Goal: Check status: Check status

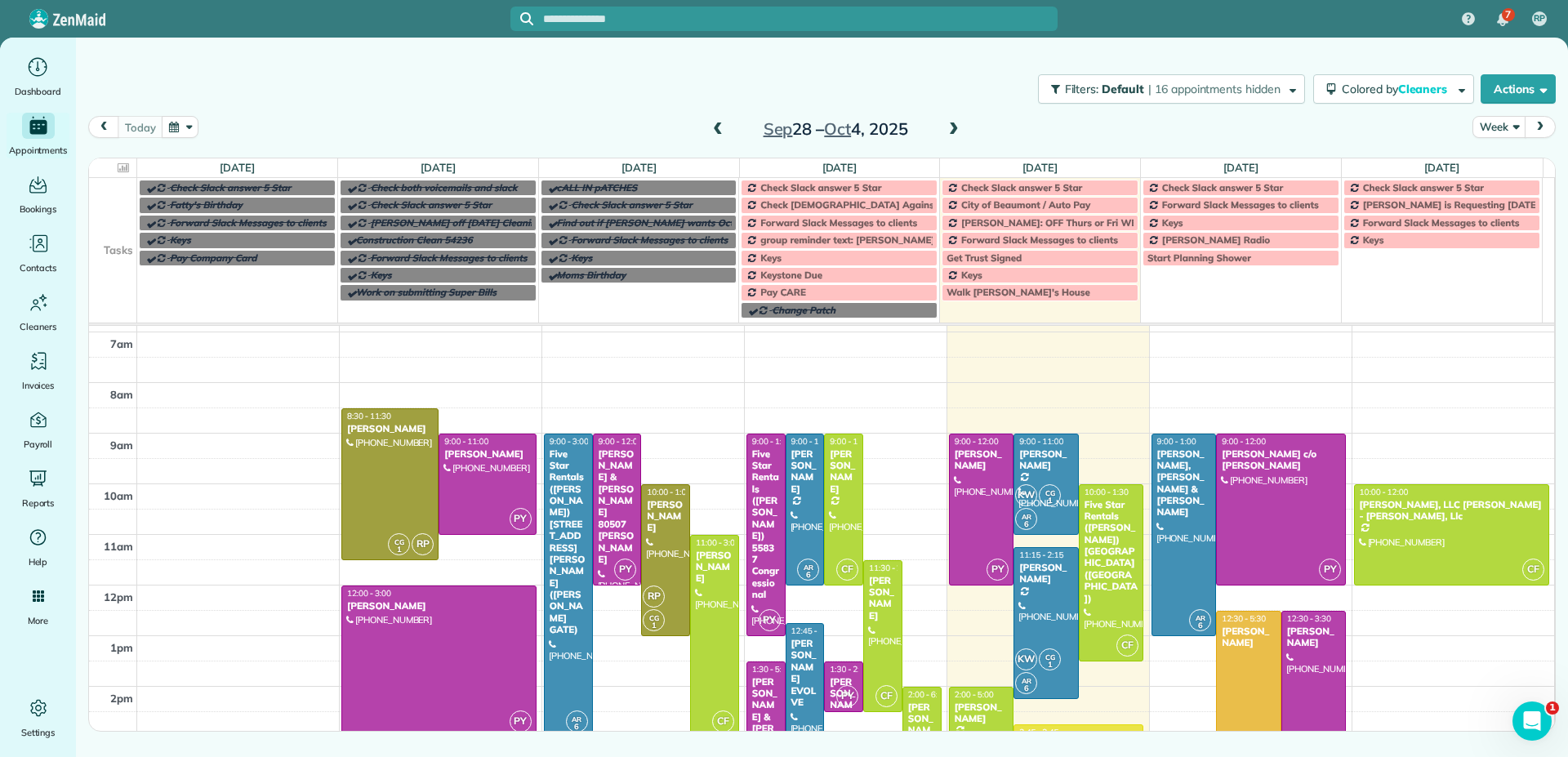
scroll to position [81, 0]
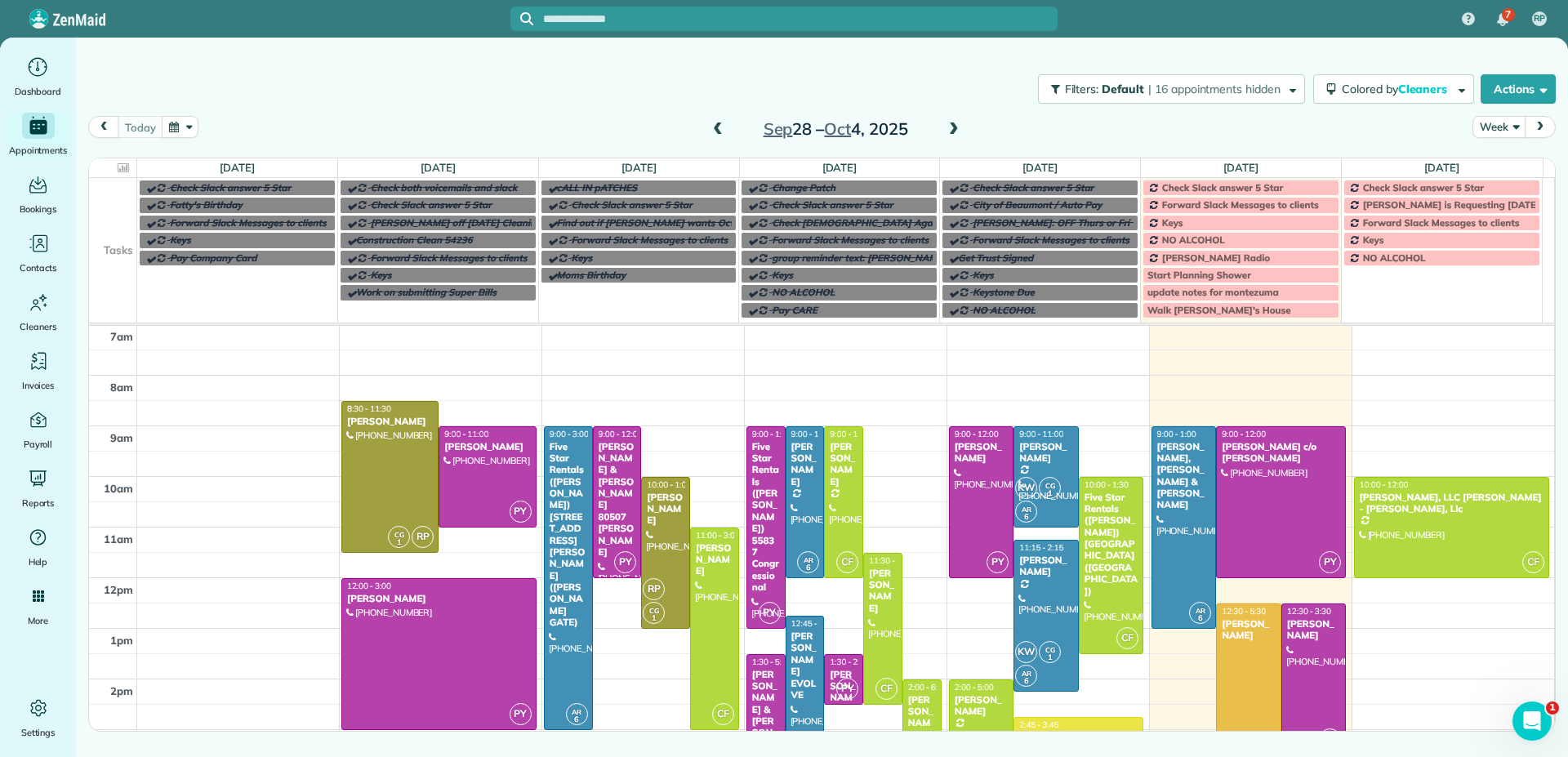
click at [952, 129] on span at bounding box center [954, 130] width 18 height 15
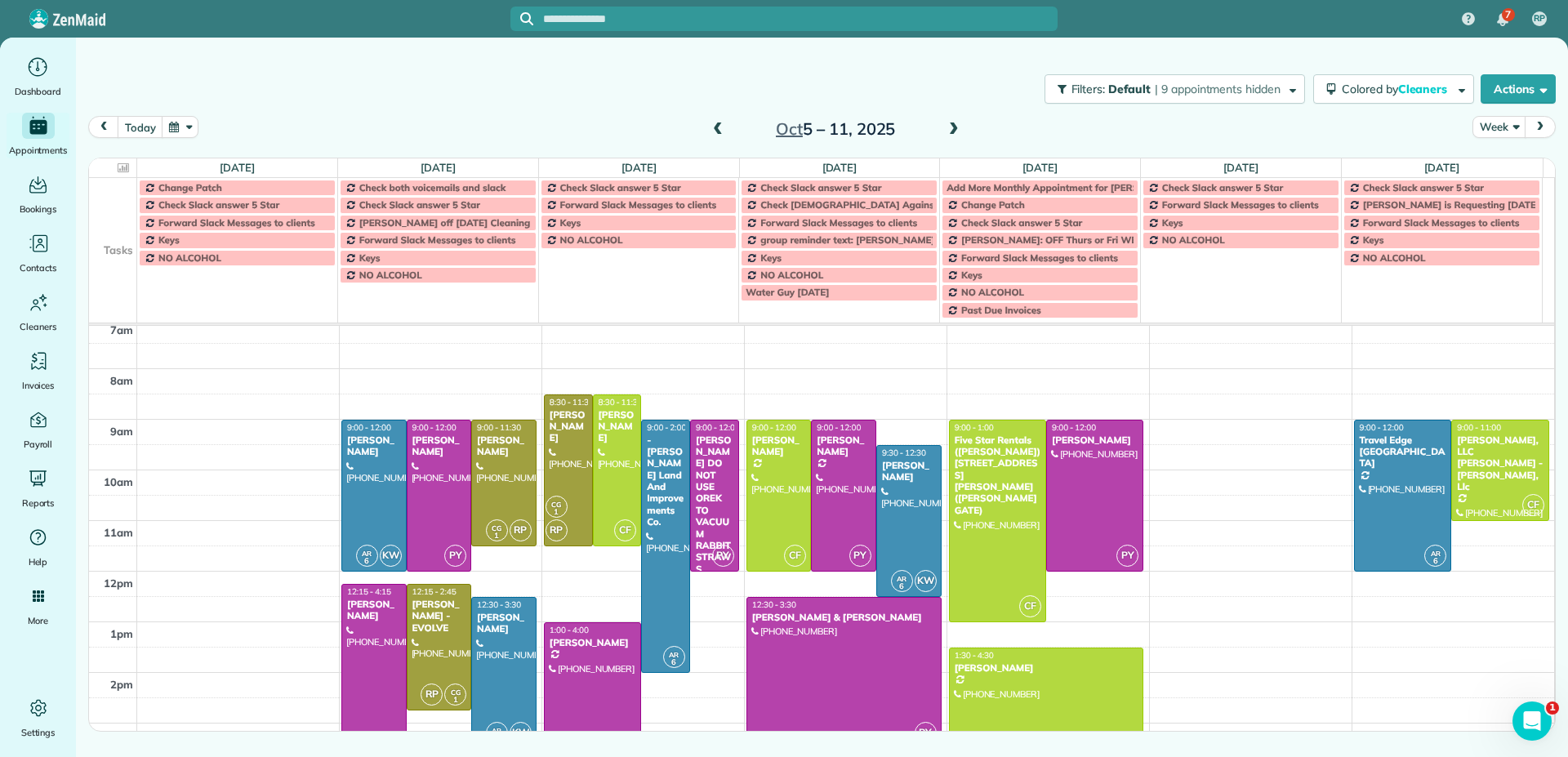
scroll to position [89, 0]
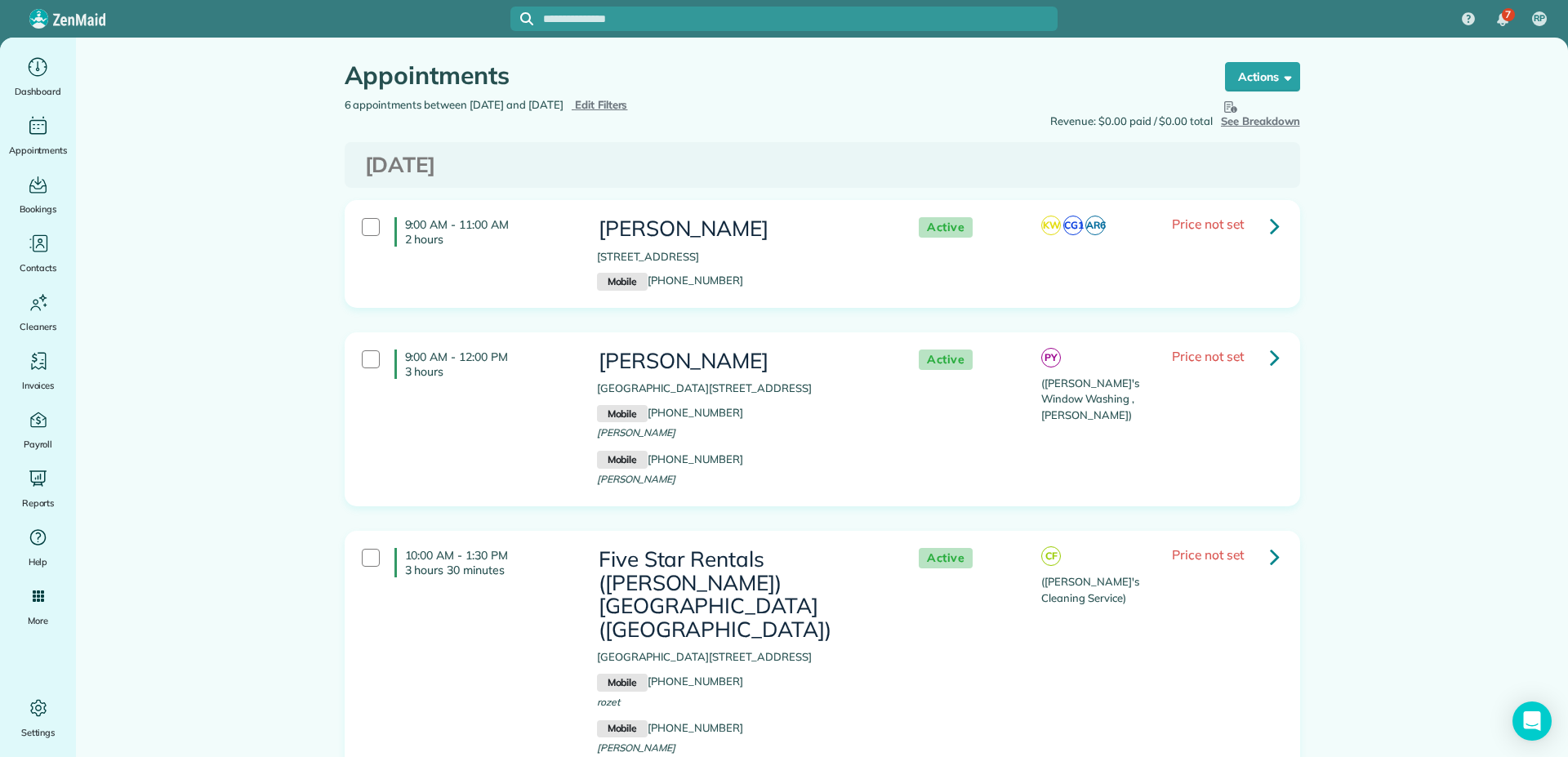
click at [628, 106] on span "Edit Filters" at bounding box center [602, 105] width 53 height 13
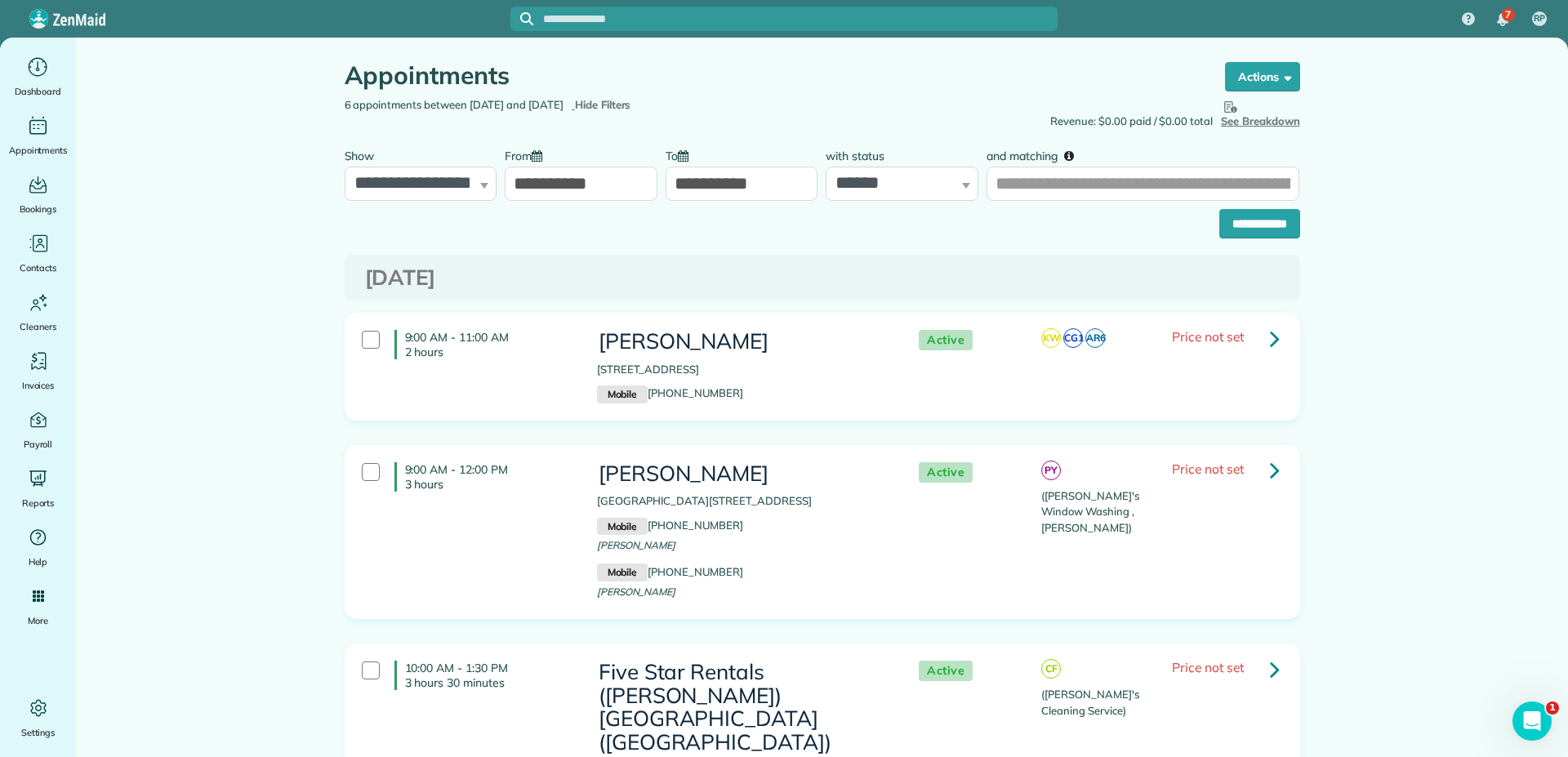
click at [596, 187] on input "**********" at bounding box center [580, 184] width 152 height 34
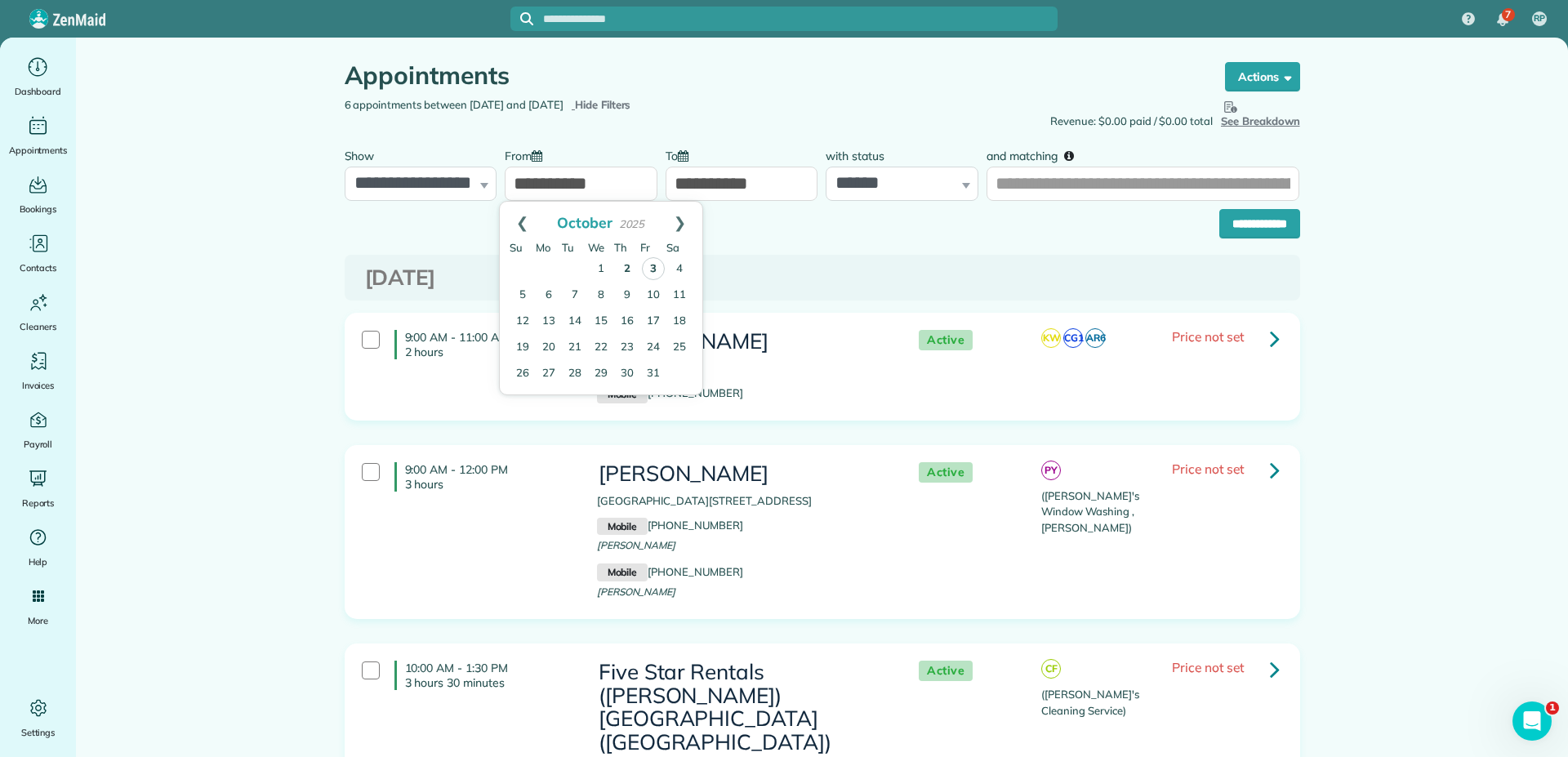
click at [653, 273] on link "3" at bounding box center [653, 269] width 23 height 23
type input "**********"
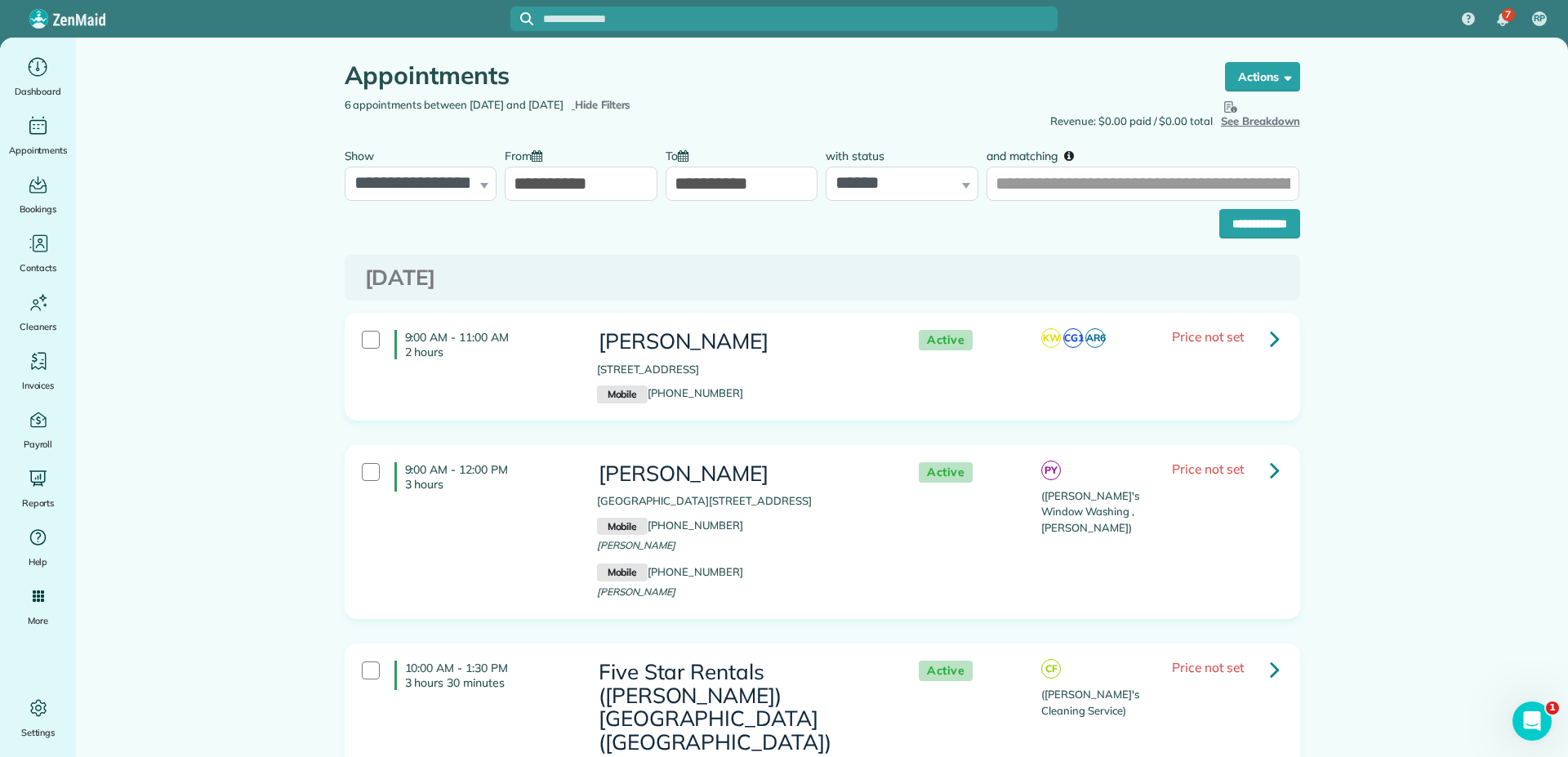
click at [783, 182] on input "**********" at bounding box center [741, 184] width 152 height 34
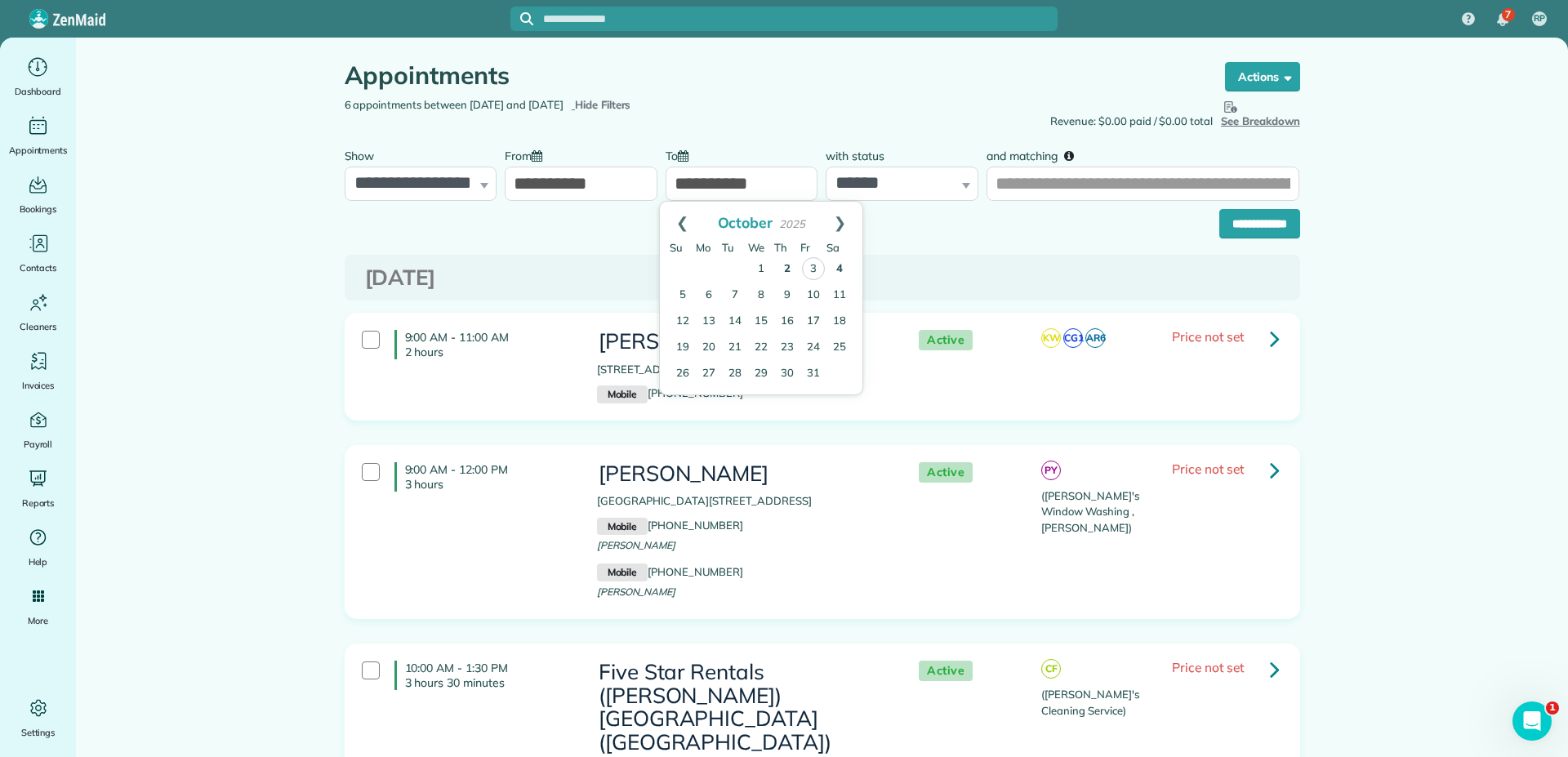
click at [837, 266] on link "4" at bounding box center [839, 270] width 26 height 26
type input "**********"
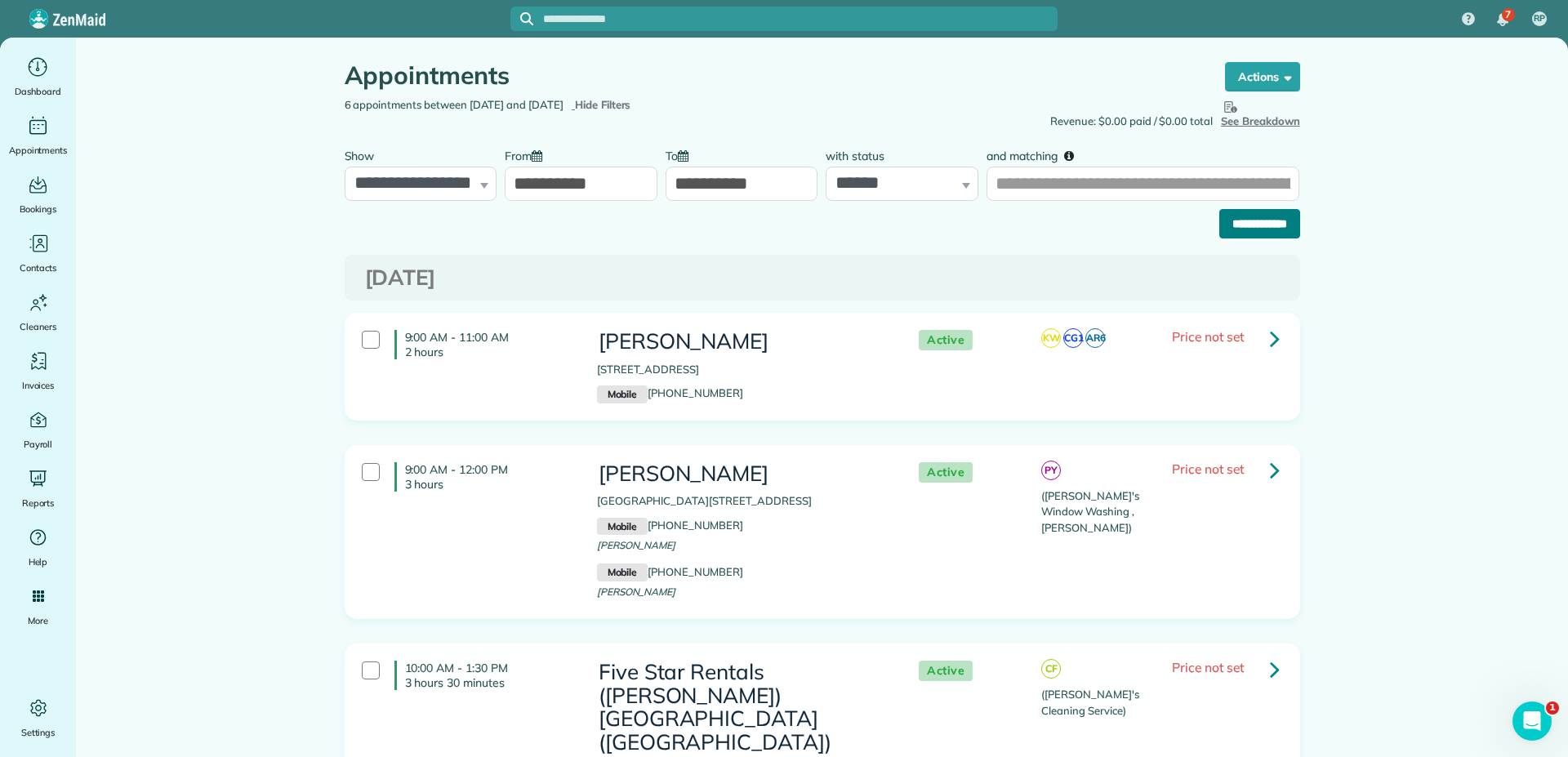
click at [1237, 227] on input "**********" at bounding box center [1259, 223] width 80 height 29
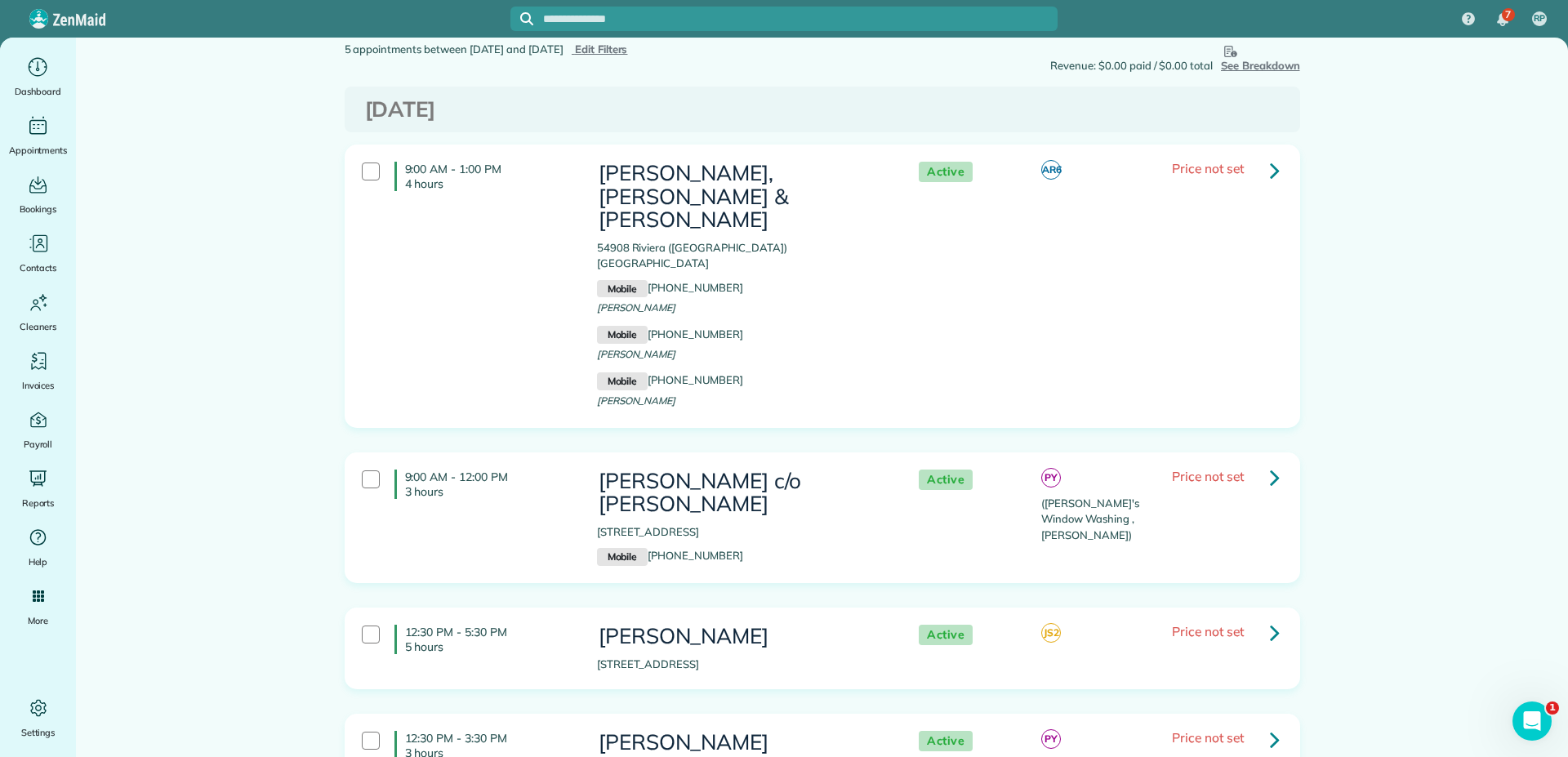
scroll to position [81, 0]
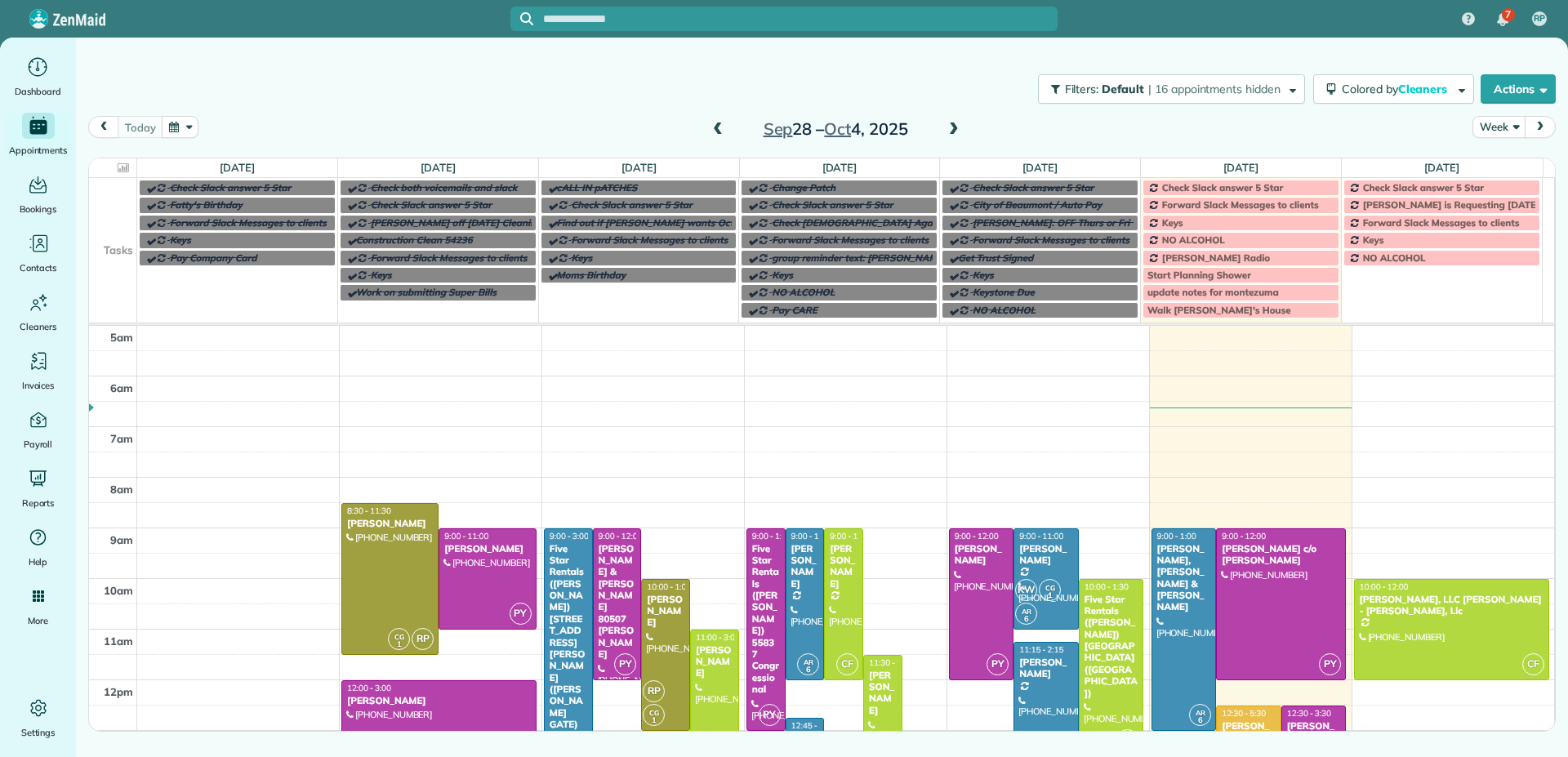
scroll to position [102, 0]
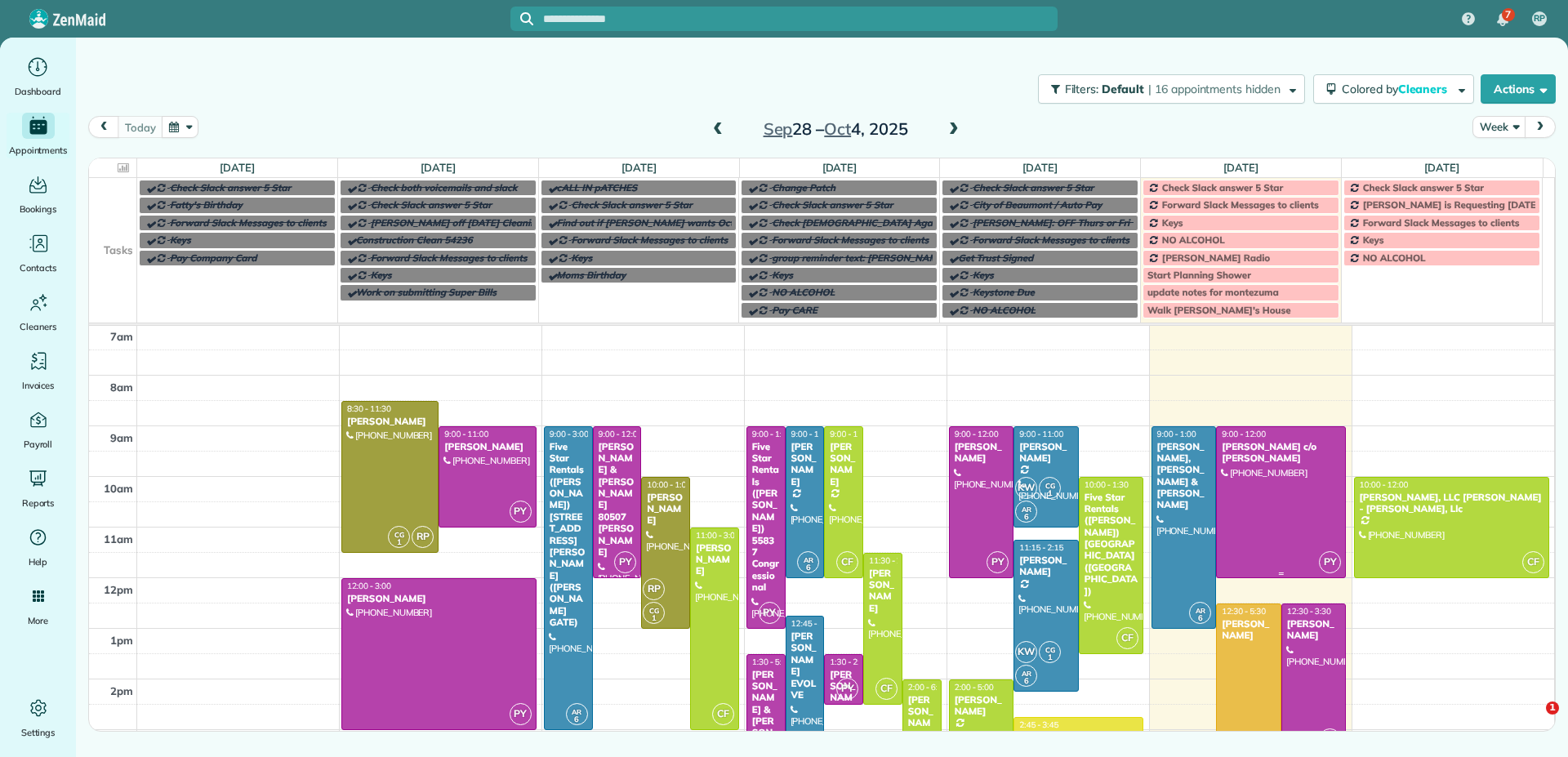
click at [1228, 519] on div at bounding box center [1280, 502] width 128 height 150
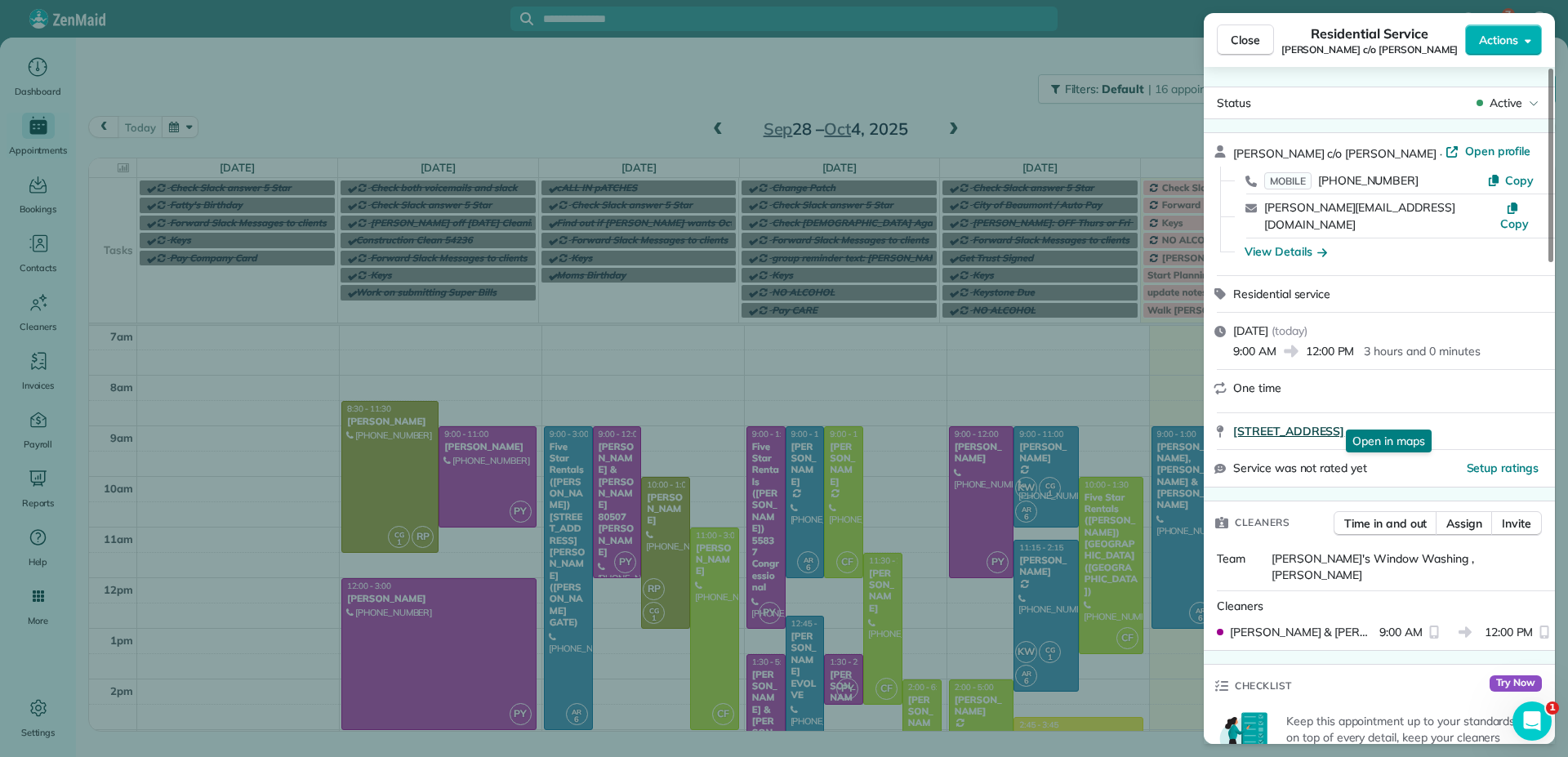
click at [1285, 423] on span "38933 Wisteria Drive Palm Desert CA 92211" at bounding box center [1288, 431] width 111 height 16
click at [1254, 43] on span "Close" at bounding box center [1245, 40] width 29 height 16
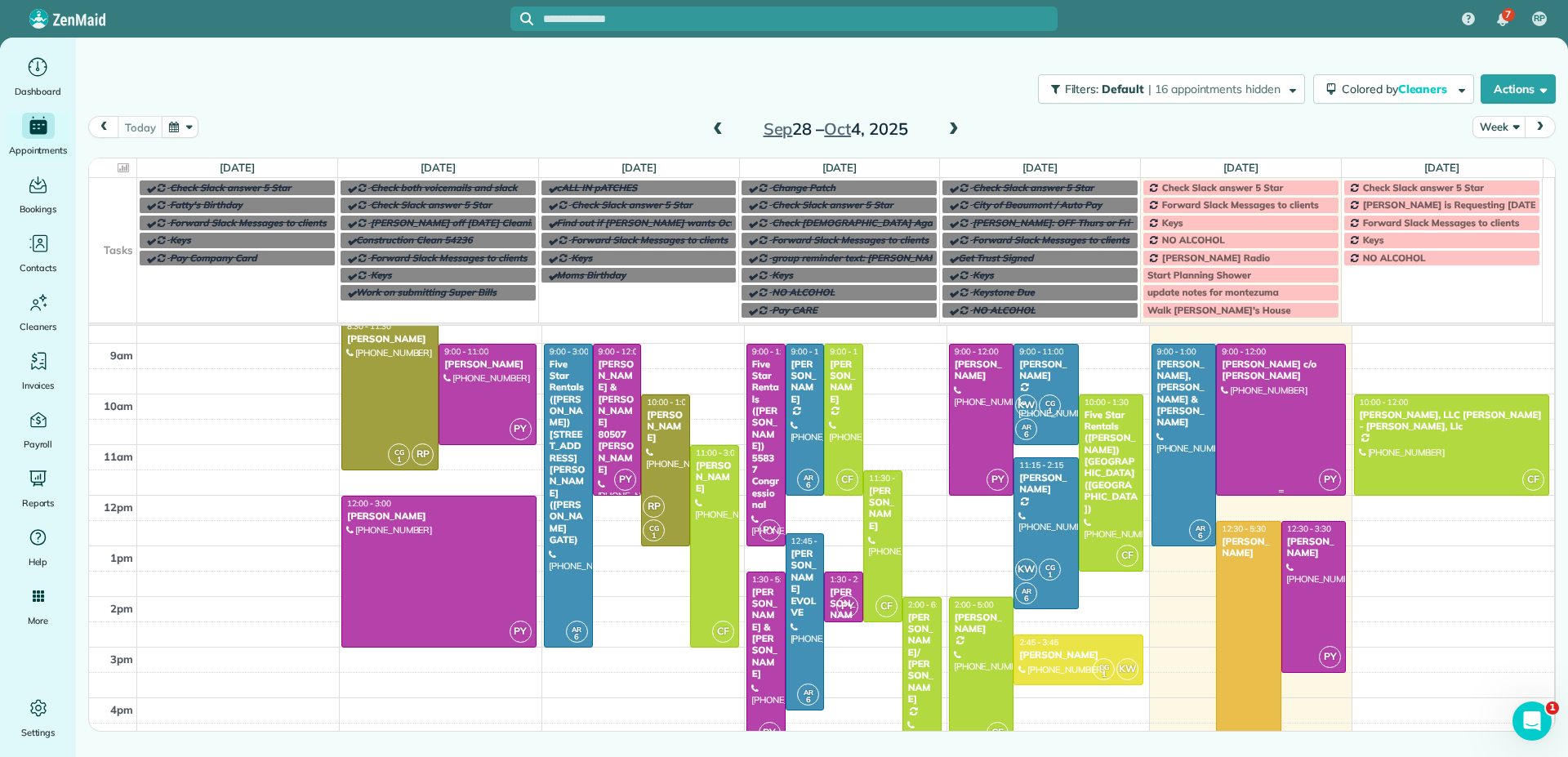
scroll to position [102, 0]
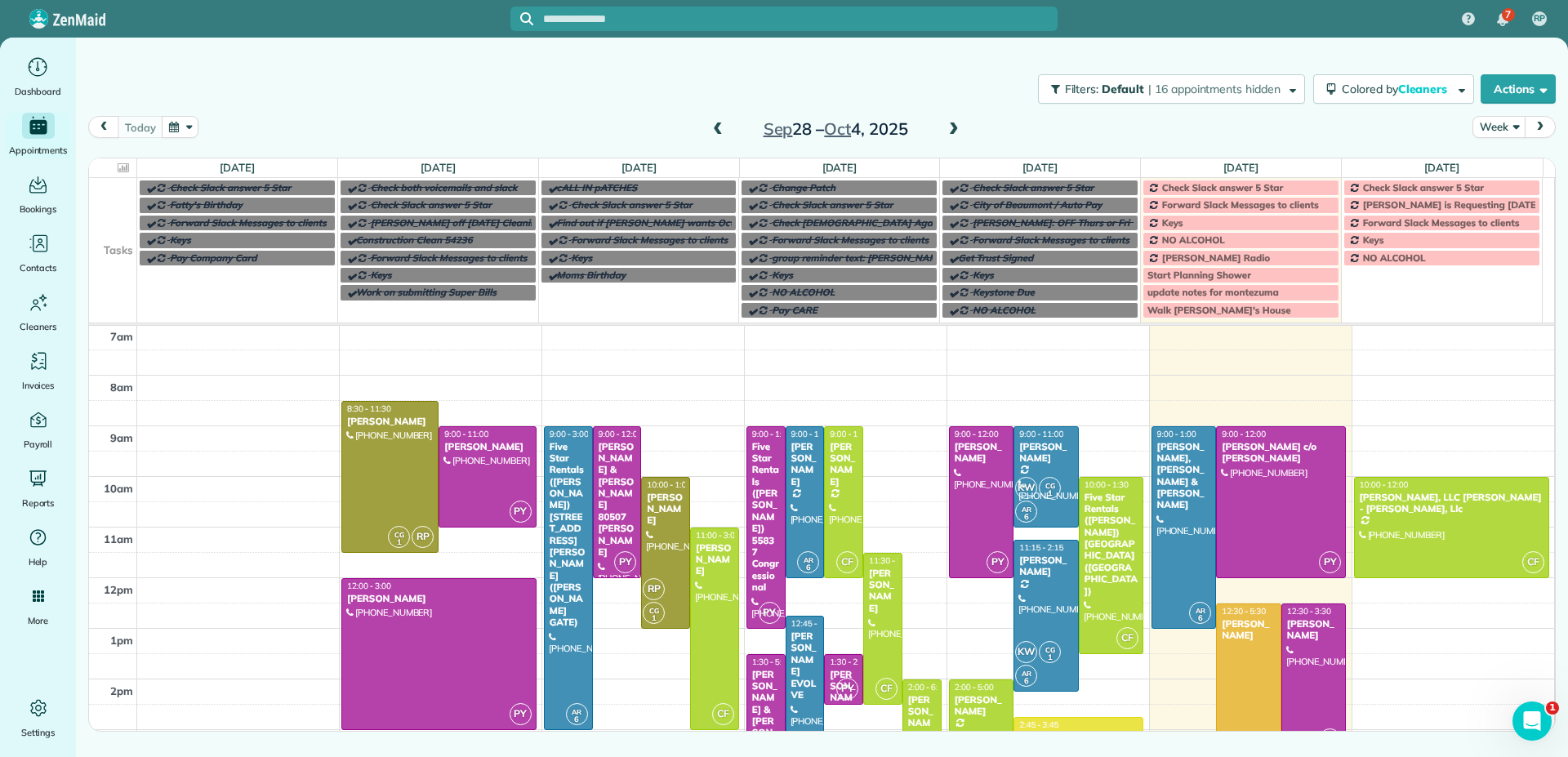
click at [1305, 658] on div at bounding box center [1313, 679] width 63 height 150
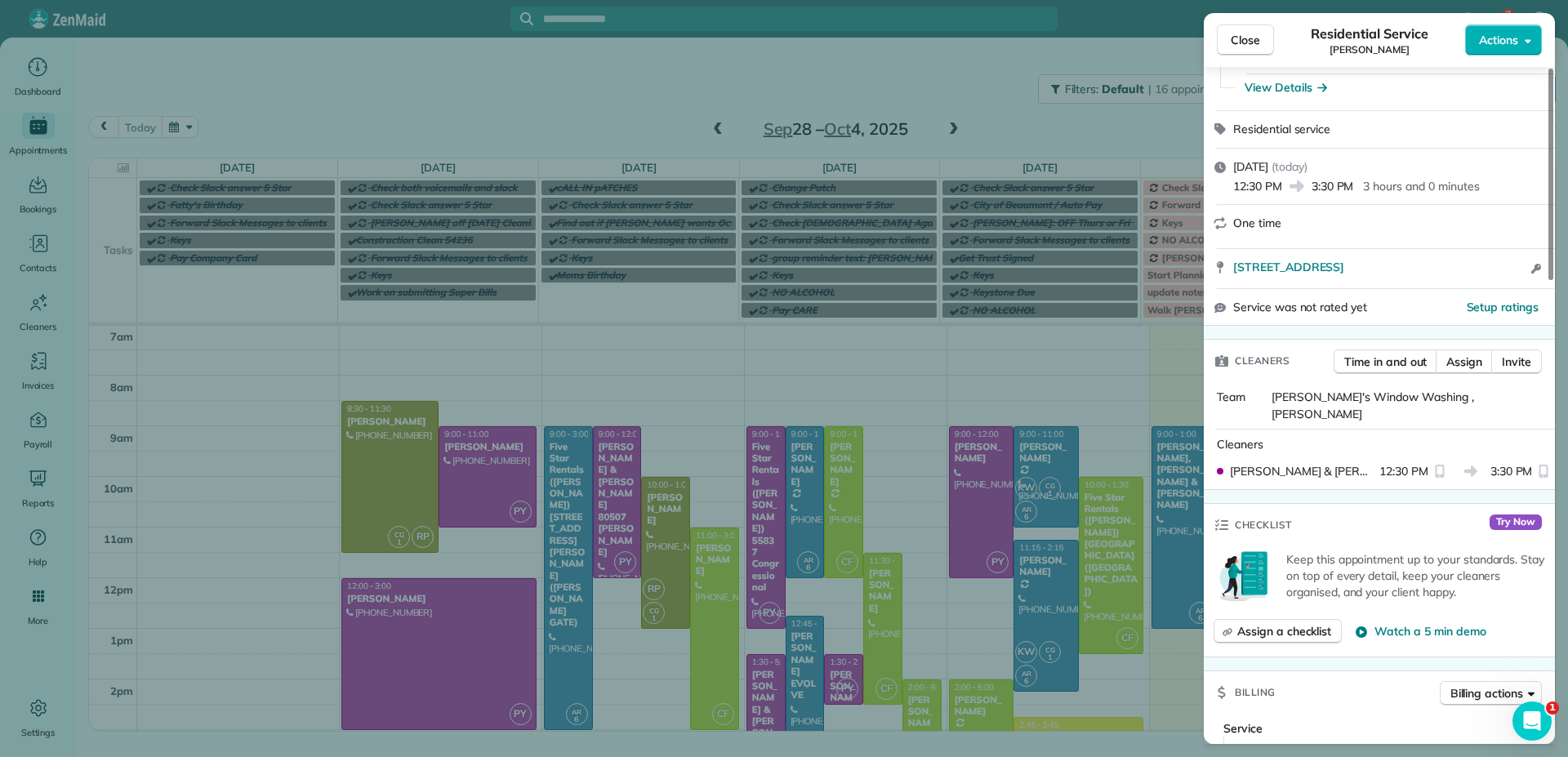
scroll to position [65, 0]
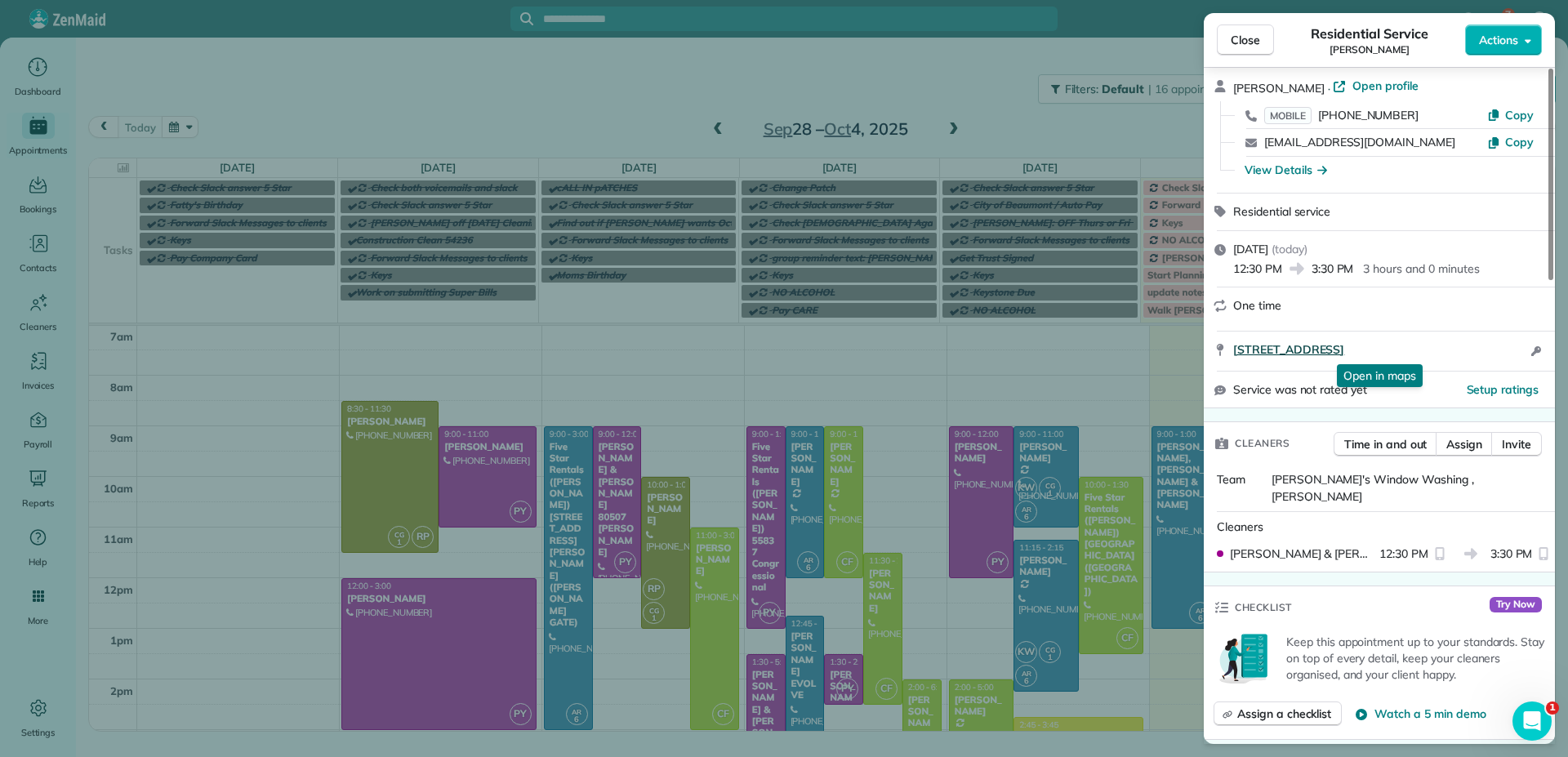
click at [1296, 349] on span "72830 Calliandra Street Palm Desert CA 92260" at bounding box center [1288, 349] width 111 height 16
click at [1249, 44] on span "Close" at bounding box center [1245, 40] width 29 height 16
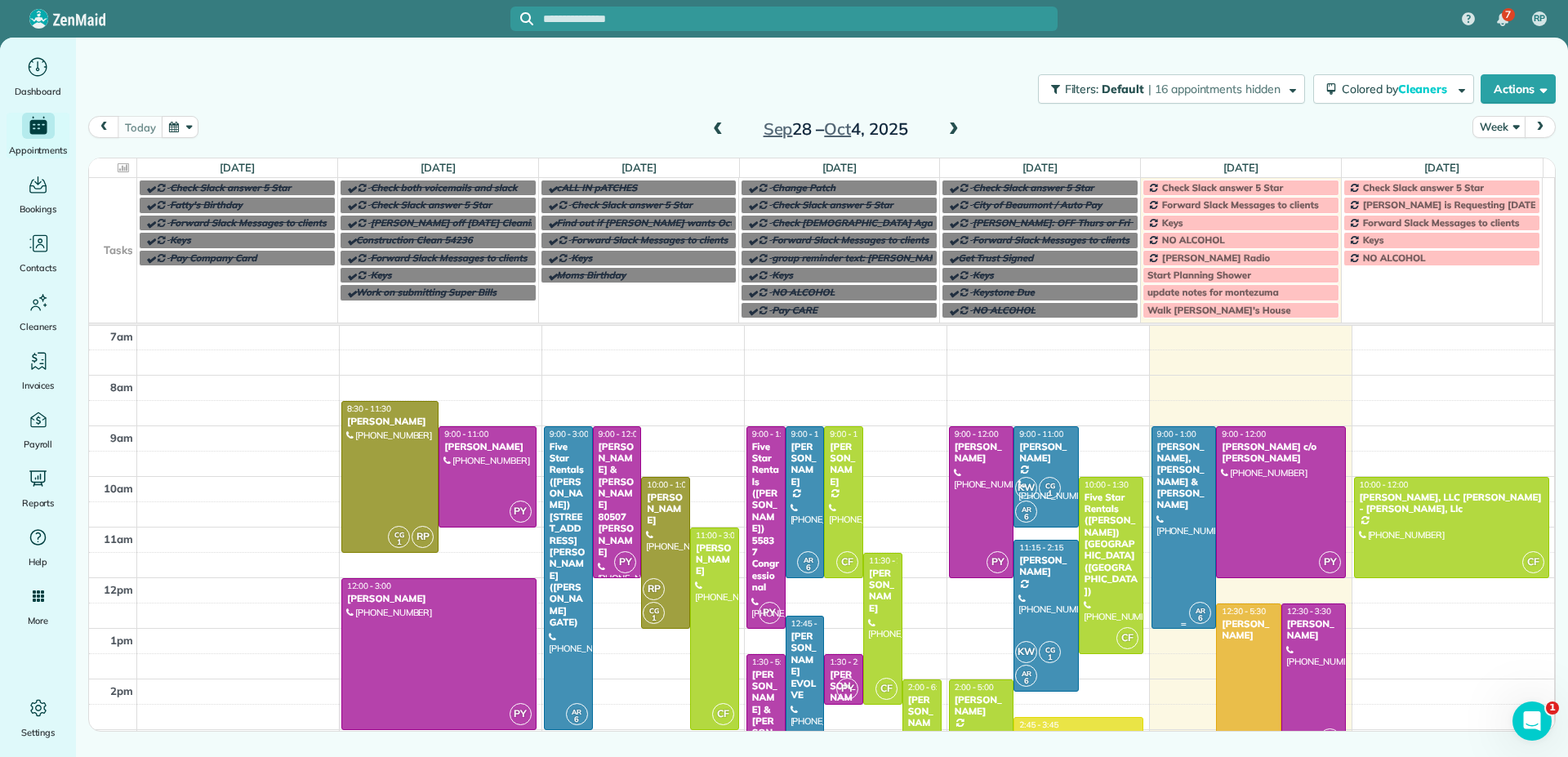
scroll to position [170, 0]
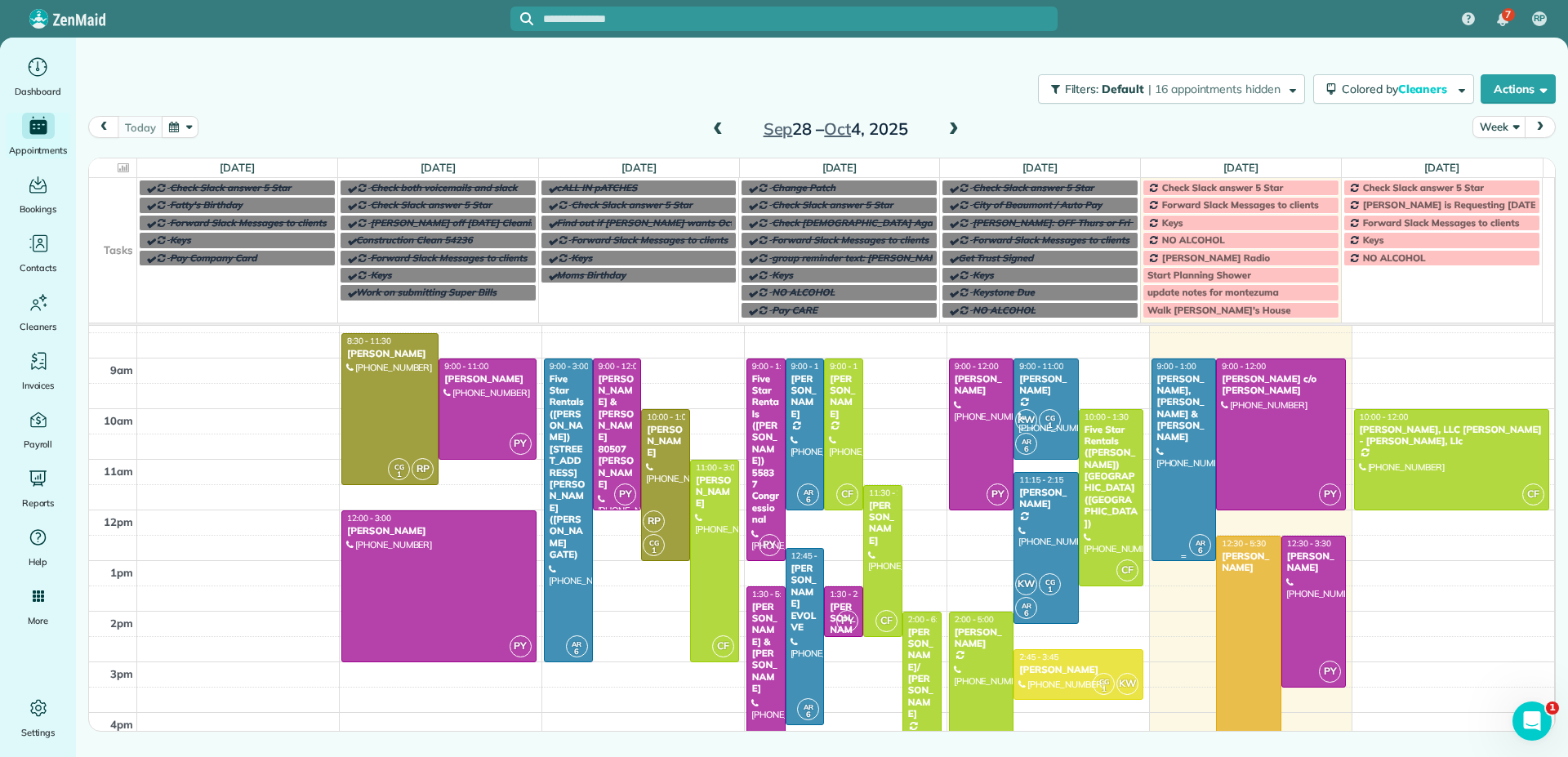
click at [1249, 668] on div at bounding box center [1248, 662] width 63 height 252
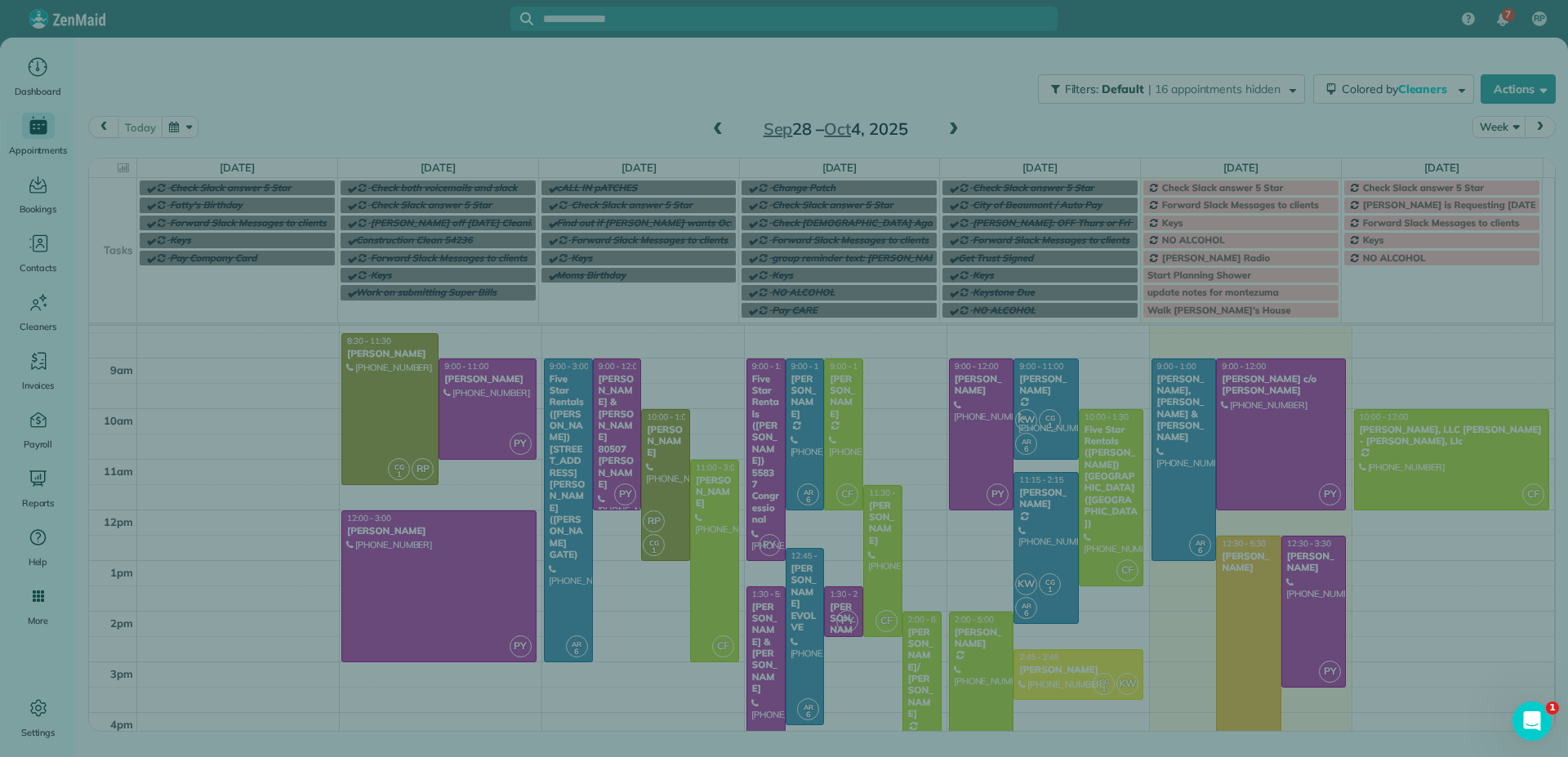
scroll to position [498, 0]
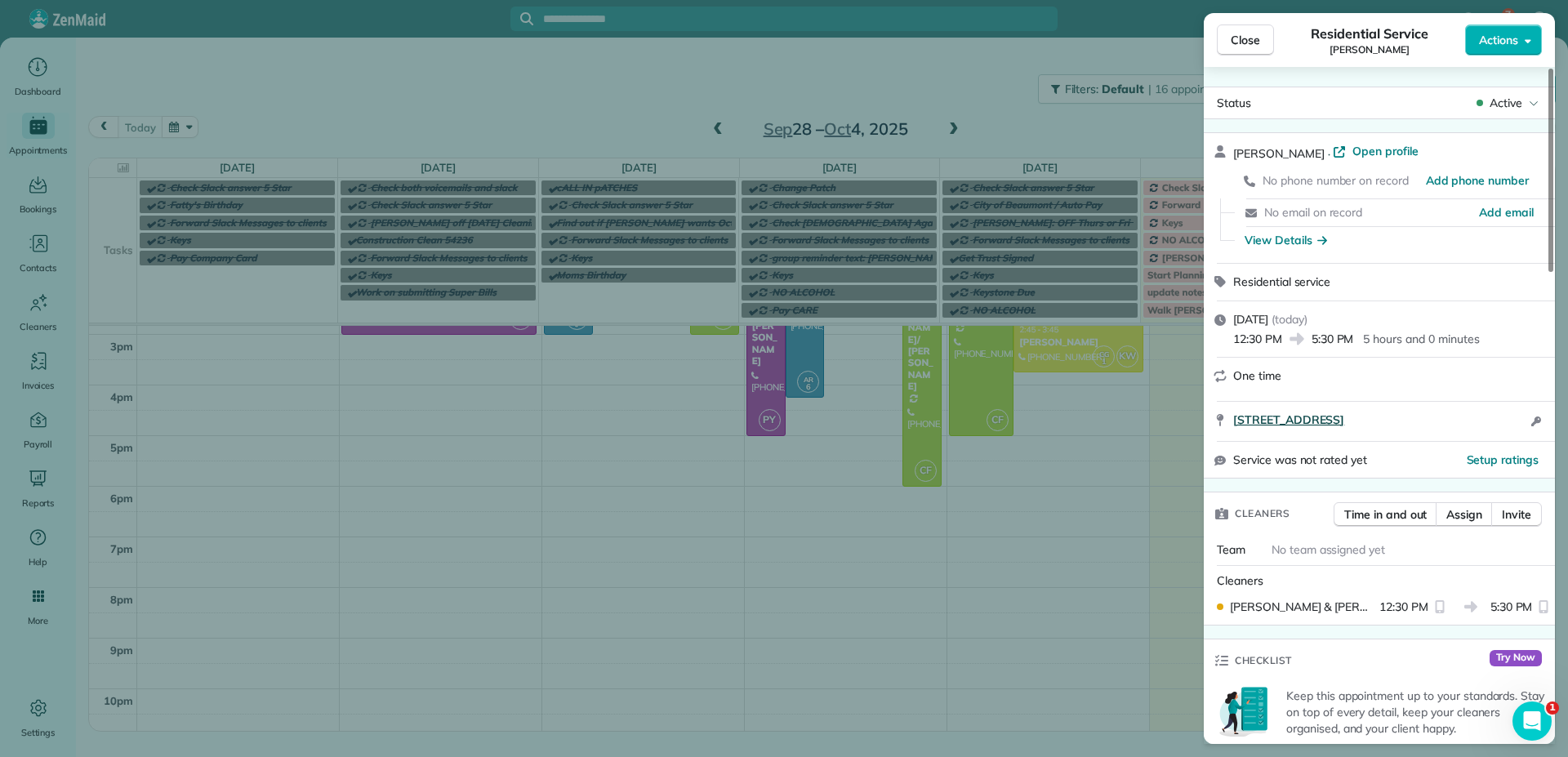
click at [1299, 420] on span "68450 Pasada Road Cathedral City CA 92234" at bounding box center [1288, 419] width 111 height 16
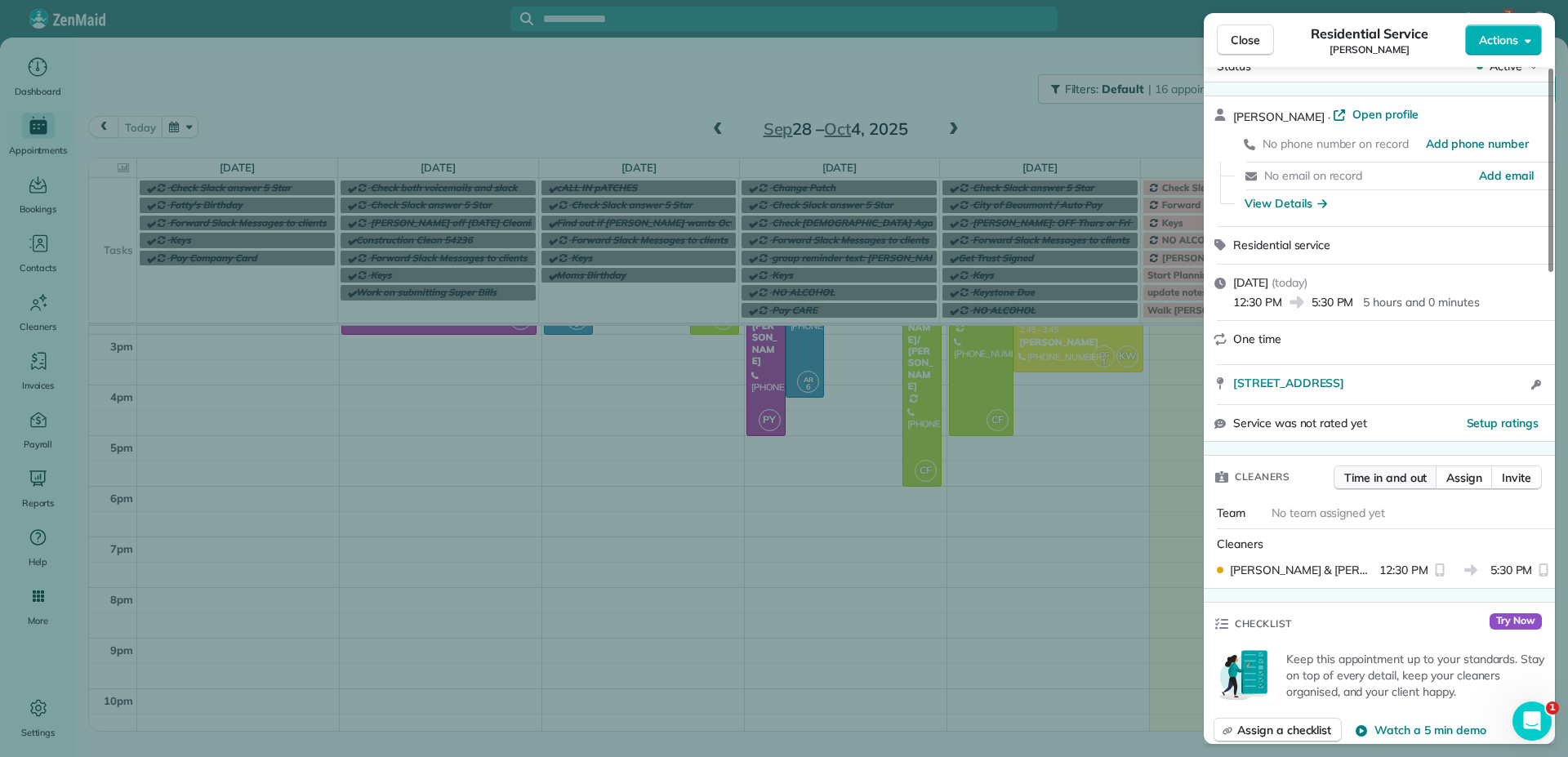
scroll to position [0, 0]
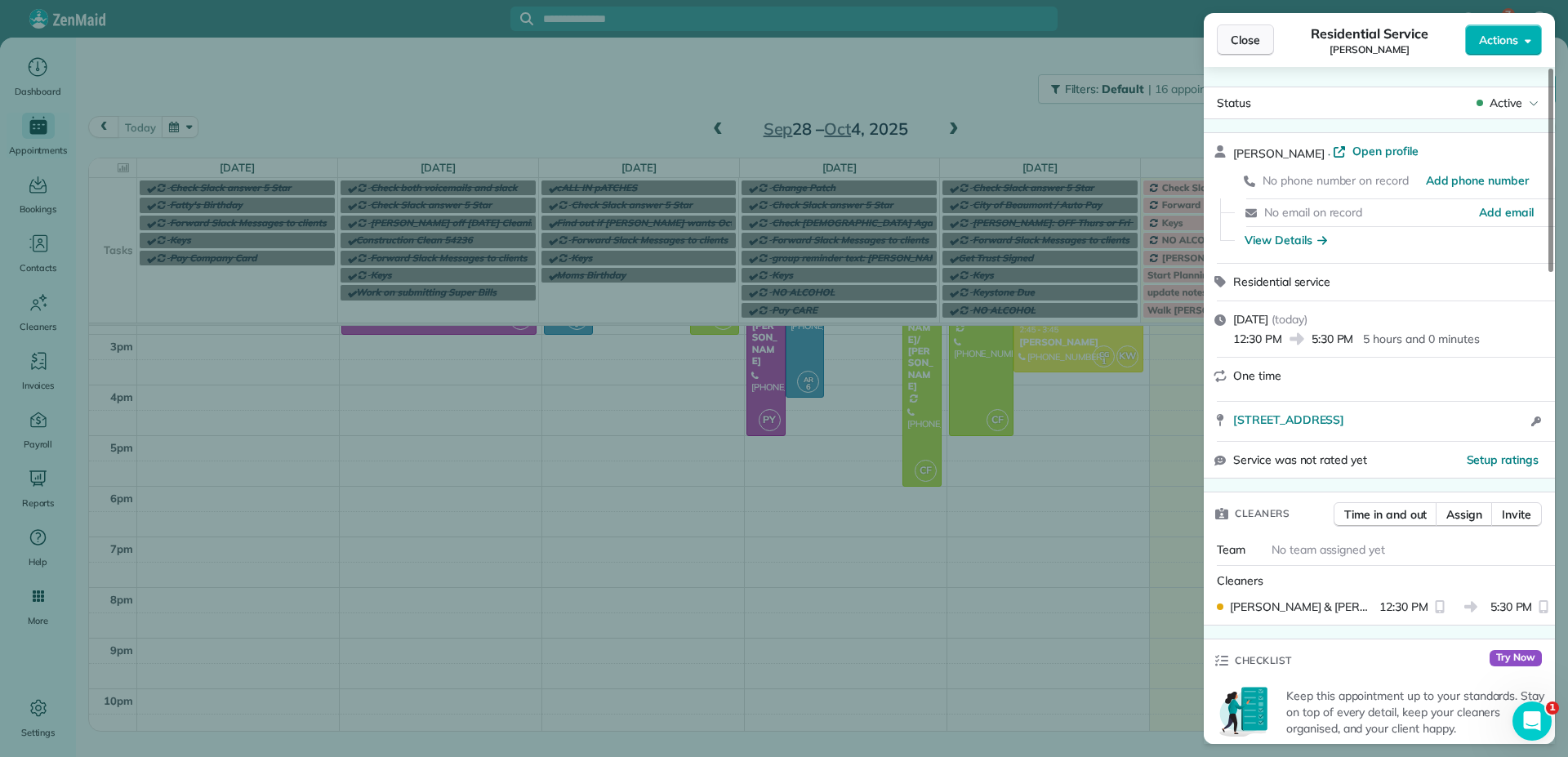
click at [1256, 44] on span "Close" at bounding box center [1245, 40] width 29 height 16
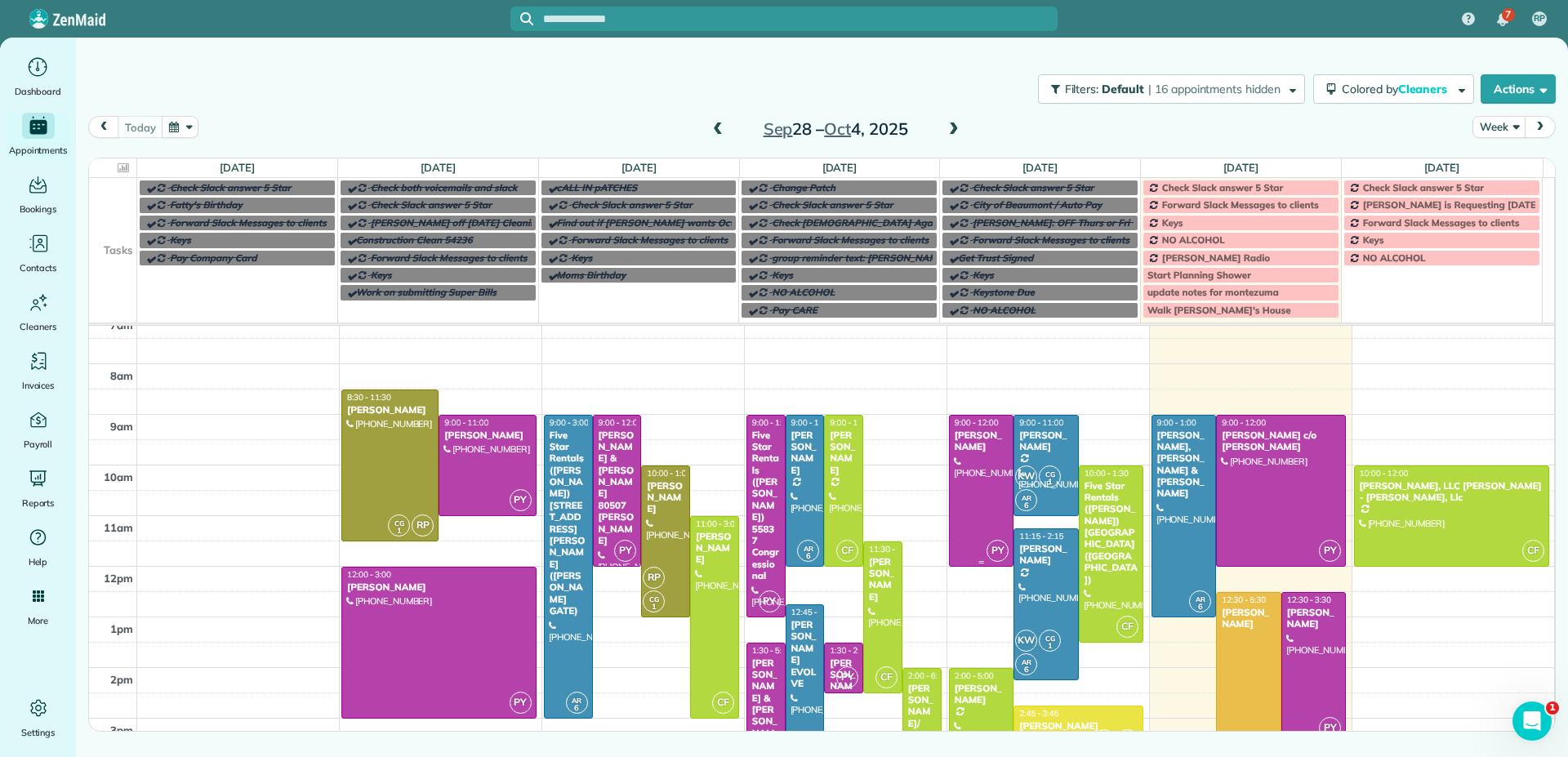
scroll to position [164, 0]
